Goal: Transaction & Acquisition: Book appointment/travel/reservation

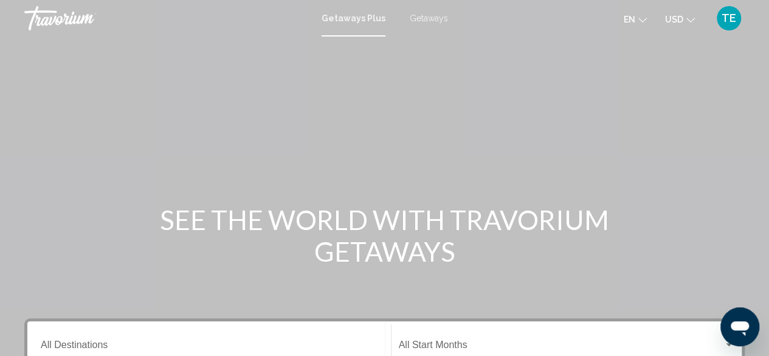
click at [425, 18] on span "Getaways" at bounding box center [429, 18] width 38 height 10
click at [134, 340] on div "Destination All Destinations" at bounding box center [209, 343] width 337 height 38
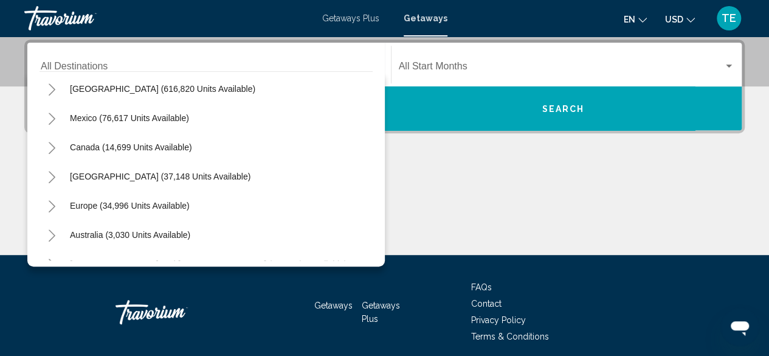
scroll to position [32, 0]
click at [50, 178] on icon "Toggle Caribbean & Atlantic Islands (37,148 units available)" at bounding box center [51, 178] width 9 height 12
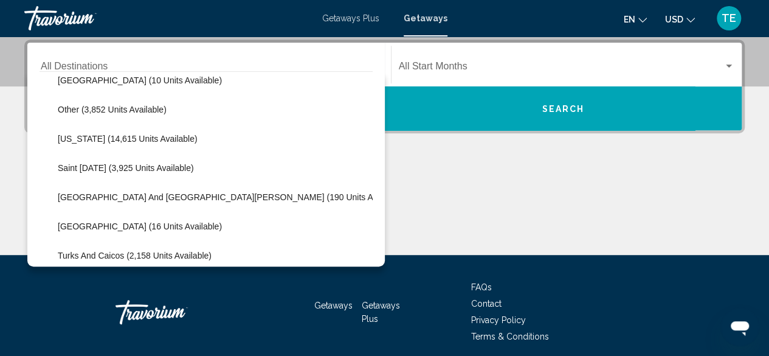
scroll to position [308, 0]
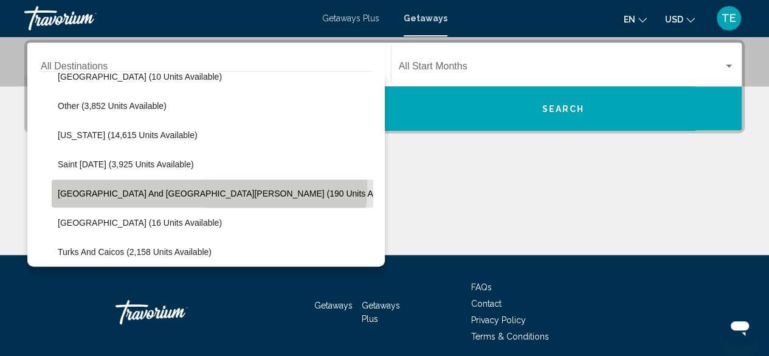
click at [208, 187] on button "[GEOGRAPHIC_DATA] and [GEOGRAPHIC_DATA][PERSON_NAME] (190 units available)" at bounding box center [231, 193] width 359 height 28
type input "**********"
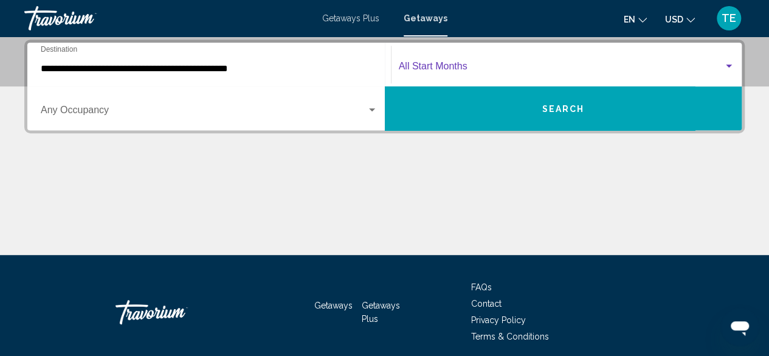
click at [436, 64] on span "Search widget" at bounding box center [561, 68] width 325 height 11
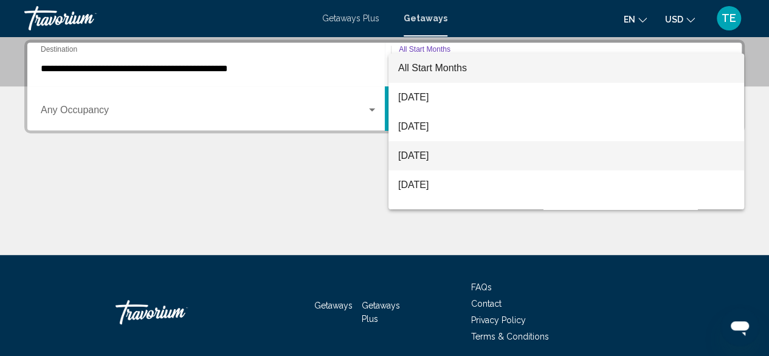
click at [429, 150] on span "[DATE]" at bounding box center [566, 155] width 336 height 29
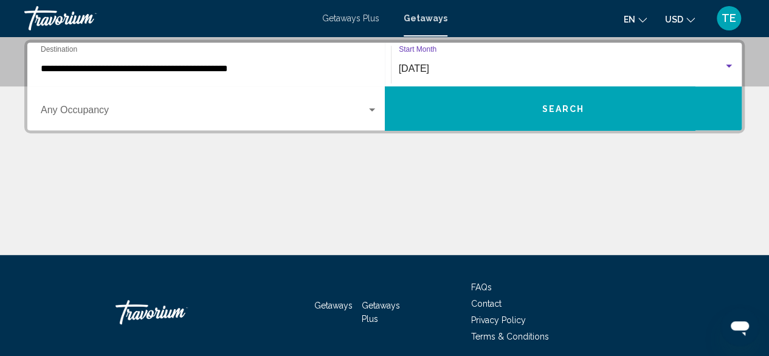
click at [452, 117] on button "Search" at bounding box center [563, 108] width 357 height 44
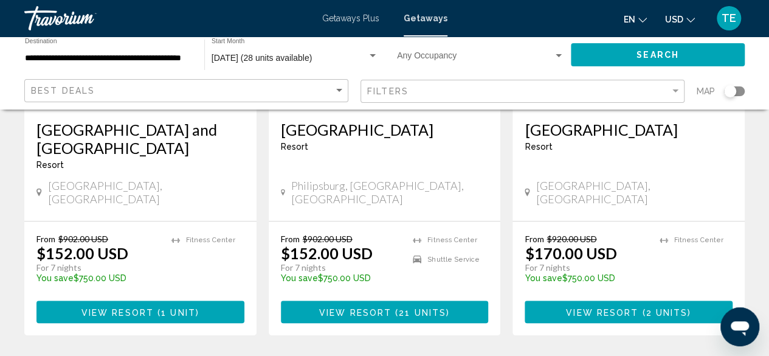
scroll to position [258, 0]
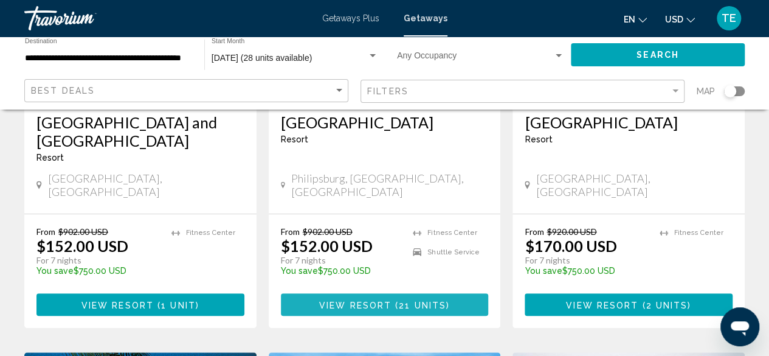
click at [389, 300] on span "View Resort" at bounding box center [355, 305] width 72 height 10
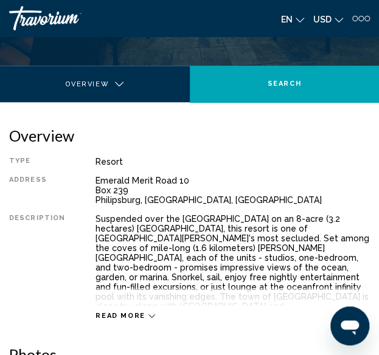
scroll to position [123, 0]
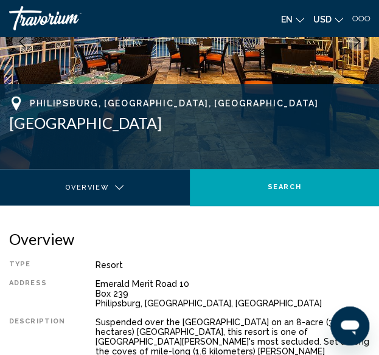
drag, startPoint x: 12, startPoint y: 118, endPoint x: 182, endPoint y: 126, distance: 169.8
click at [182, 126] on h1 "[GEOGRAPHIC_DATA]" at bounding box center [189, 123] width 360 height 18
copy h1 "[GEOGRAPHIC_DATA]"
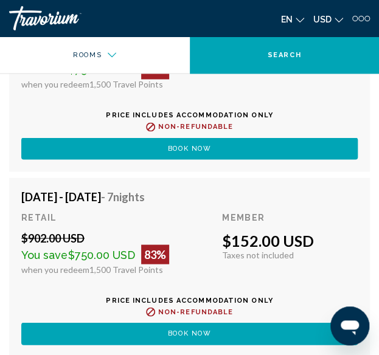
scroll to position [2714, 0]
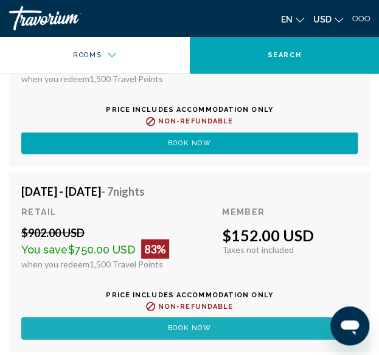
click at [199, 332] on span "Book now" at bounding box center [189, 328] width 44 height 8
